Goal: Check status

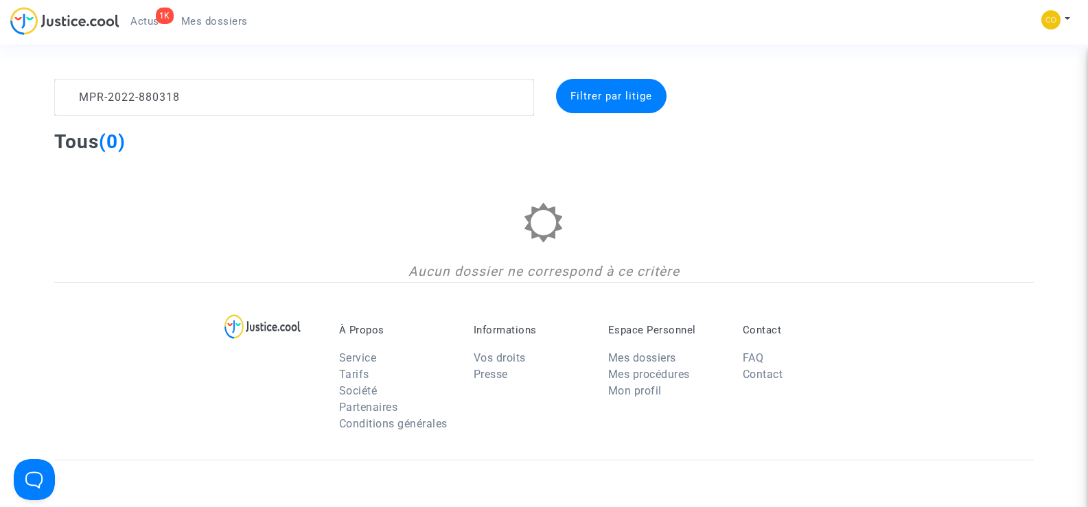
drag, startPoint x: 203, startPoint y: 99, endPoint x: 80, endPoint y: 99, distance: 122.8
click at [80, 99] on textarea at bounding box center [293, 97] width 479 height 37
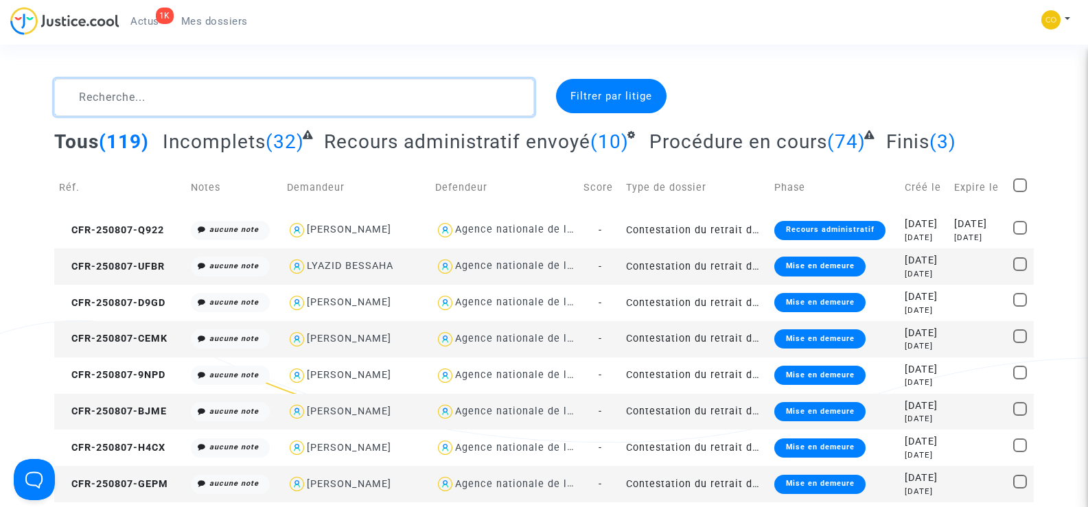
click at [127, 95] on textarea at bounding box center [293, 97] width 479 height 37
paste textarea "MAJDANAC"
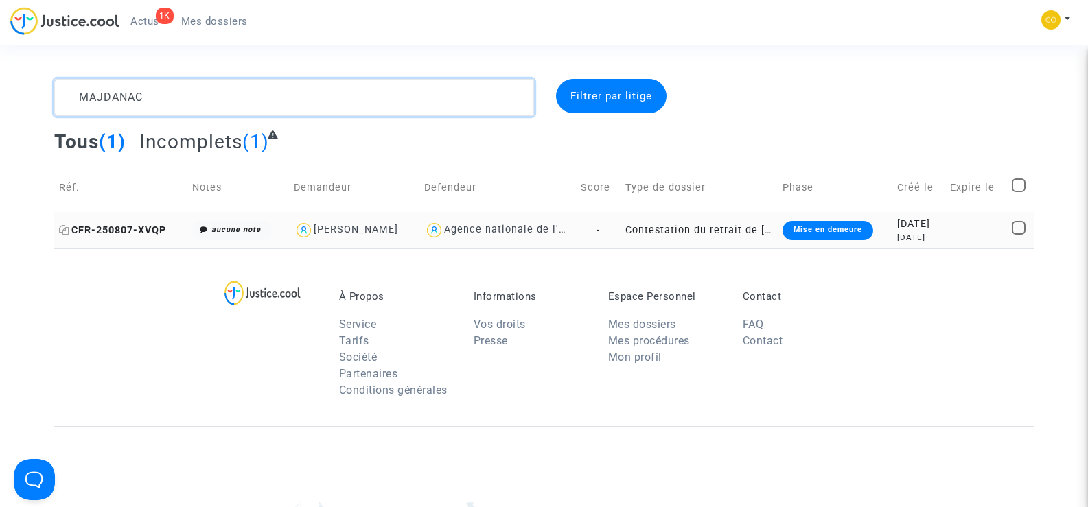
type textarea "MAJDANAC"
click at [117, 226] on span "CFR-250807-XVQP" at bounding box center [112, 230] width 107 height 12
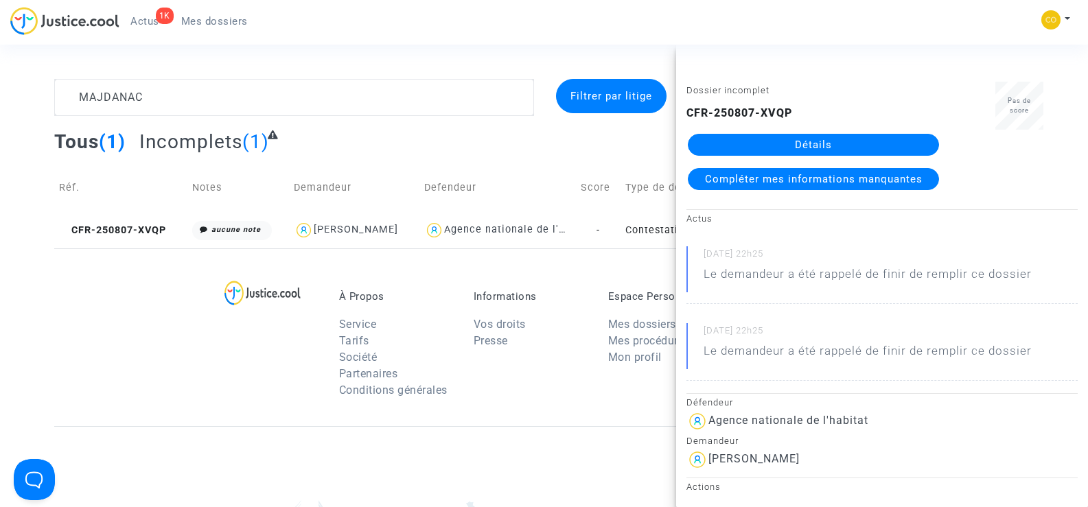
click at [809, 146] on link "Détails" at bounding box center [813, 145] width 251 height 22
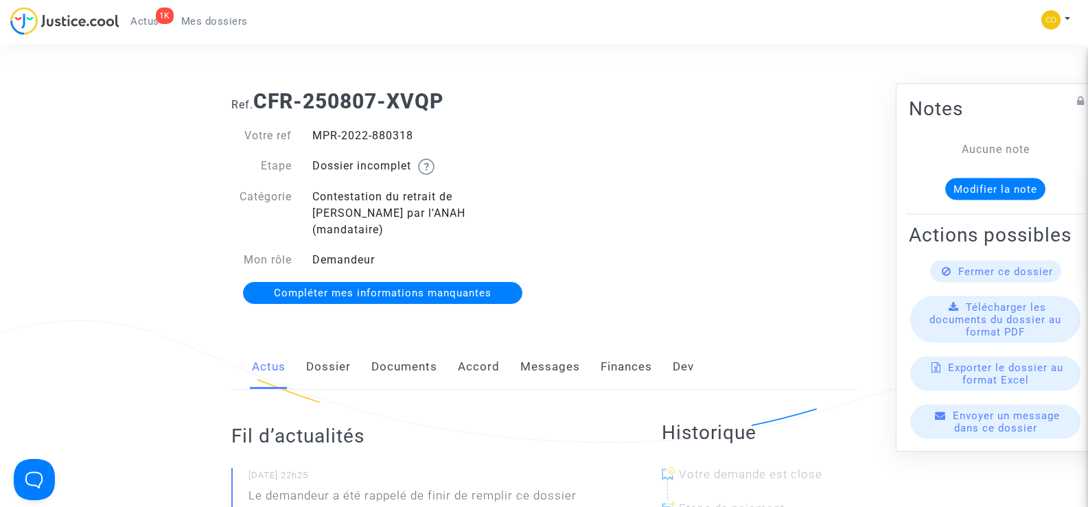
click at [411, 350] on link "Documents" at bounding box center [404, 366] width 66 height 45
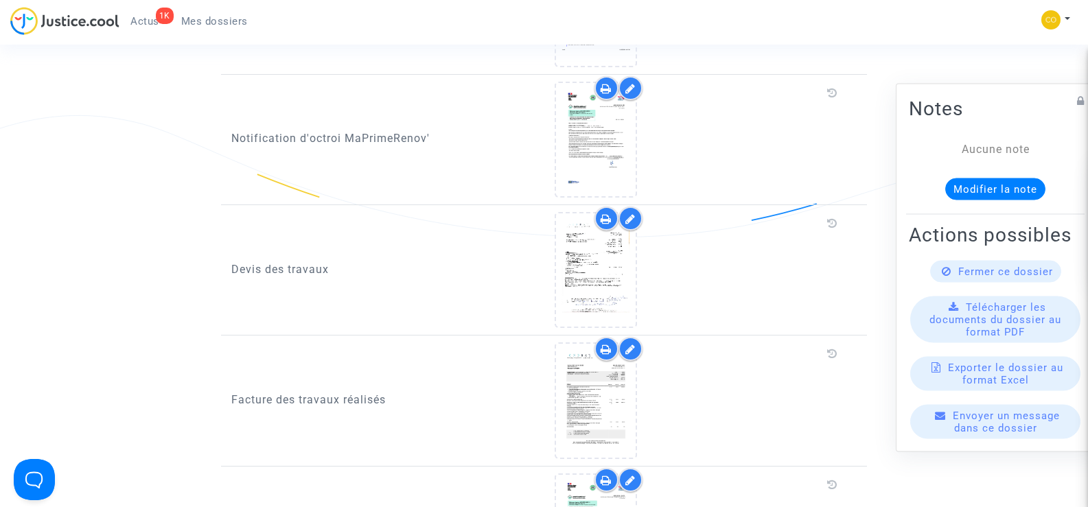
scroll to position [892, 0]
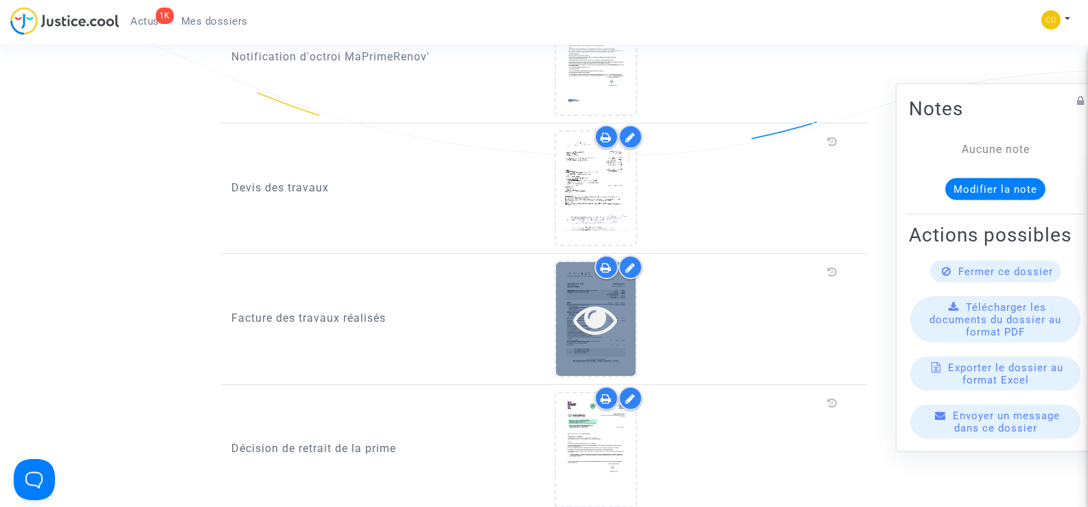
click at [574, 313] on icon at bounding box center [595, 319] width 45 height 44
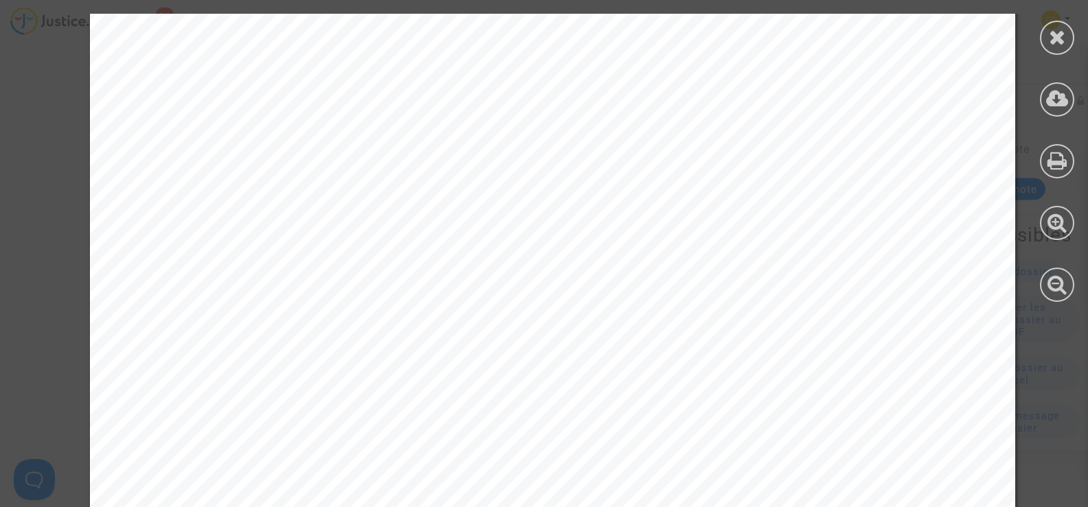
scroll to position [2148, 0]
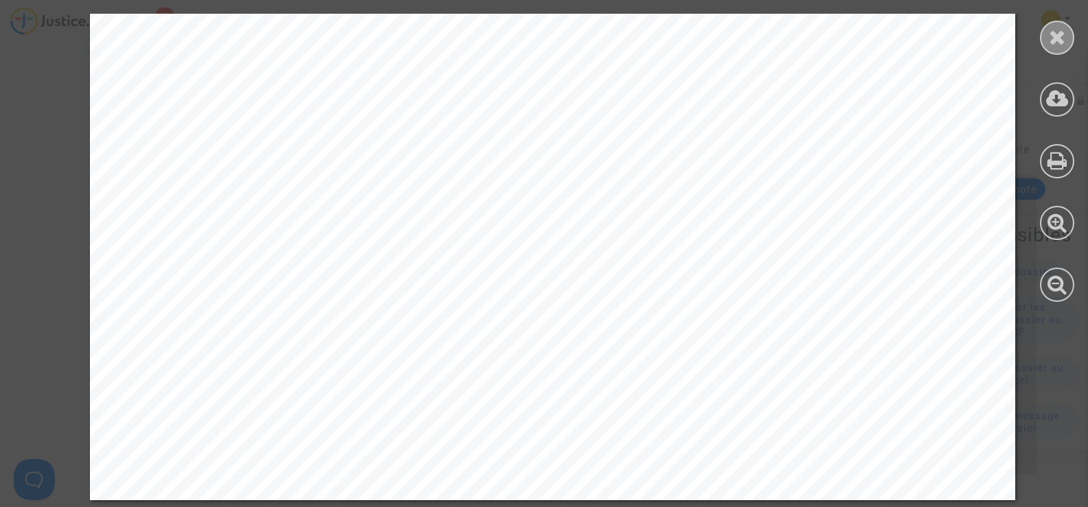
click at [1048, 41] on icon at bounding box center [1056, 37] width 17 height 21
